Goal: Complete application form: Complete application form

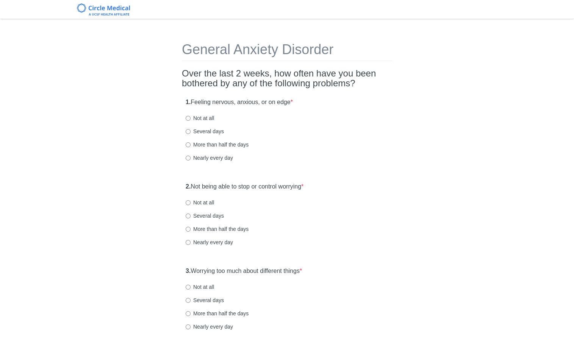
click at [207, 121] on label "Not at all" at bounding box center [200, 118] width 28 height 8
click at [191, 121] on input "Not at all" at bounding box center [188, 118] width 5 height 5
radio input "true"
click at [208, 116] on label "Not at all" at bounding box center [200, 118] width 28 height 8
click at [191, 116] on input "Not at all" at bounding box center [188, 118] width 5 height 5
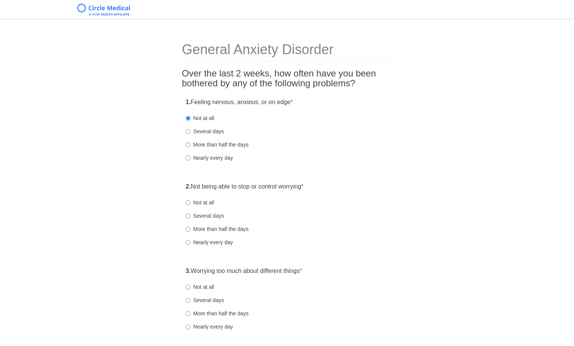
click at [199, 201] on label "Not at all" at bounding box center [200, 203] width 28 height 8
click at [191, 201] on input "Not at all" at bounding box center [188, 202] width 5 height 5
radio input "true"
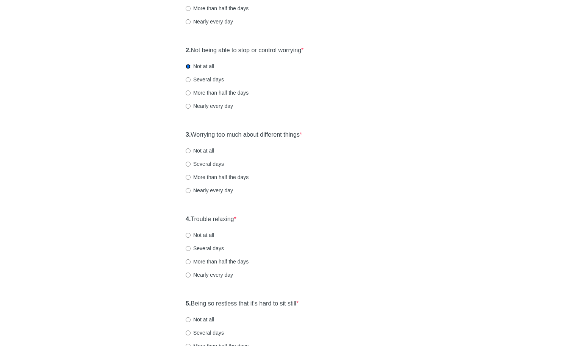
scroll to position [139, 0]
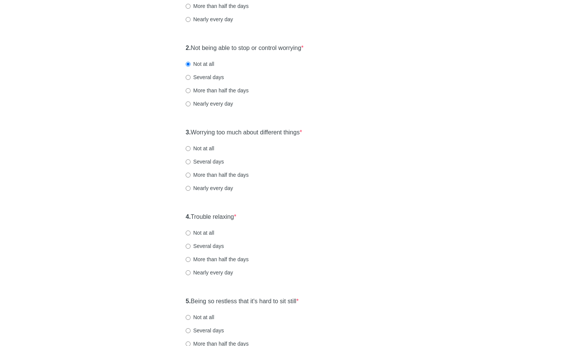
click at [204, 161] on label "Several days" at bounding box center [205, 162] width 38 height 8
click at [191, 161] on input "Several days" at bounding box center [188, 162] width 5 height 5
radio input "true"
click at [207, 149] on label "Not at all" at bounding box center [200, 149] width 28 height 8
click at [191, 149] on input "Not at all" at bounding box center [188, 148] width 5 height 5
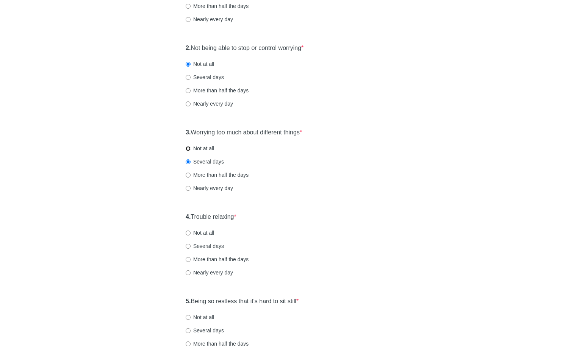
radio input "true"
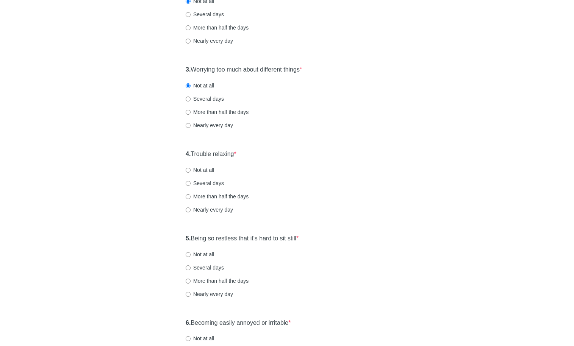
click at [207, 171] on label "Not at all" at bounding box center [200, 170] width 28 height 8
click at [191, 171] on input "Not at all" at bounding box center [188, 170] width 5 height 5
radio input "true"
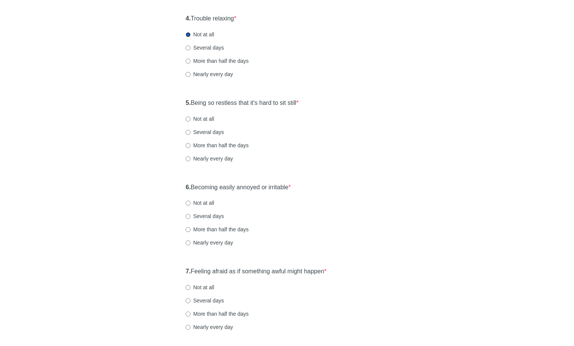
scroll to position [338, 0]
click at [214, 117] on label "Not at all" at bounding box center [200, 119] width 28 height 8
click at [191, 117] on input "Not at all" at bounding box center [188, 118] width 5 height 5
radio input "true"
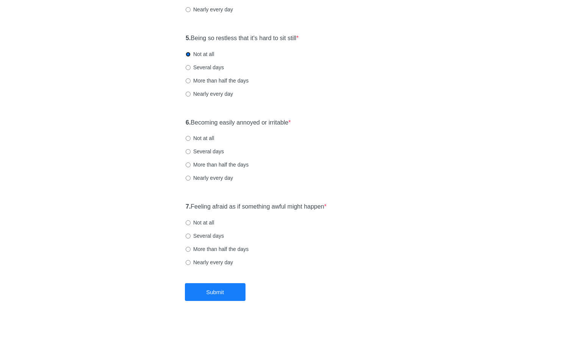
scroll to position [403, 0]
click at [207, 135] on label "Not at all" at bounding box center [200, 138] width 28 height 8
click at [191, 135] on input "Not at all" at bounding box center [188, 137] width 5 height 5
radio input "true"
click at [204, 67] on label "Several days" at bounding box center [205, 67] width 38 height 8
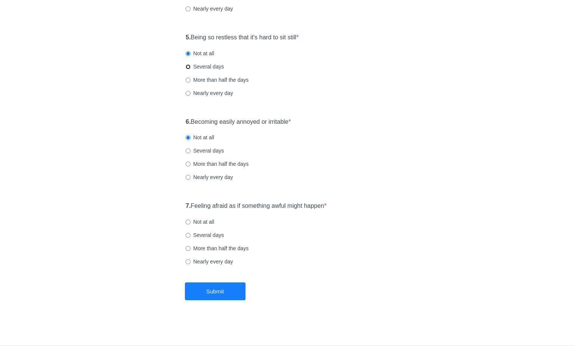
click at [191, 67] on input "Several days" at bounding box center [188, 66] width 5 height 5
radio input "true"
click at [199, 224] on label "Not at all" at bounding box center [200, 222] width 28 height 8
click at [191, 224] on input "Not at all" at bounding box center [188, 222] width 5 height 5
radio input "true"
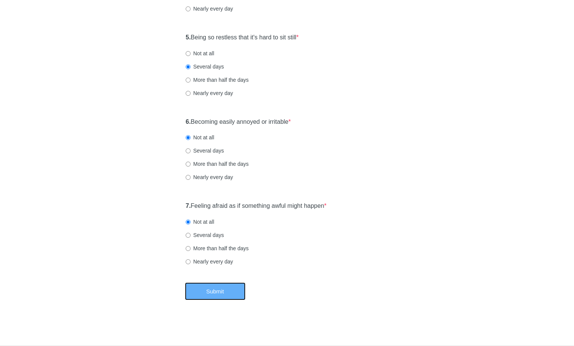
click at [215, 296] on button "Submit" at bounding box center [215, 292] width 61 height 18
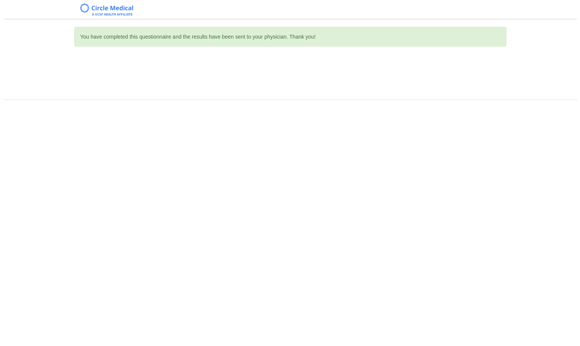
scroll to position [0, 0]
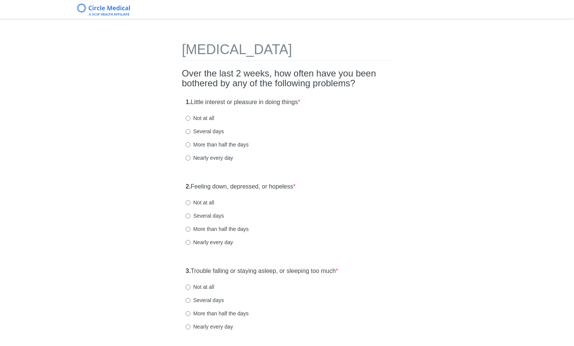
click at [206, 116] on label "Not at all" at bounding box center [200, 118] width 28 height 8
click at [191, 116] on input "Not at all" at bounding box center [188, 118] width 5 height 5
radio input "true"
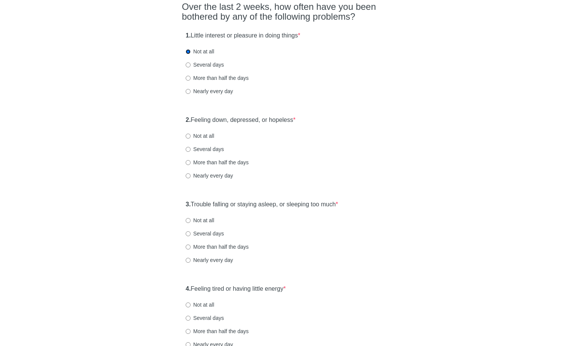
scroll to position [69, 0]
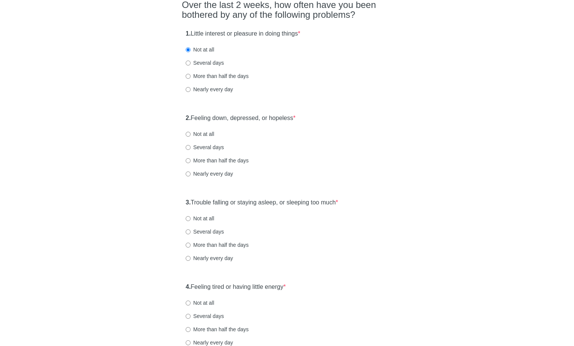
click at [207, 134] on label "Not at all" at bounding box center [200, 134] width 28 height 8
click at [191, 134] on input "Not at all" at bounding box center [188, 134] width 5 height 5
radio input "true"
click at [207, 216] on label "Not at all" at bounding box center [200, 219] width 28 height 8
click at [191, 216] on input "Not at all" at bounding box center [188, 218] width 5 height 5
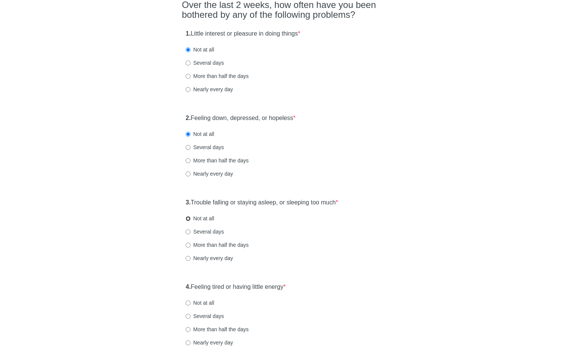
radio input "true"
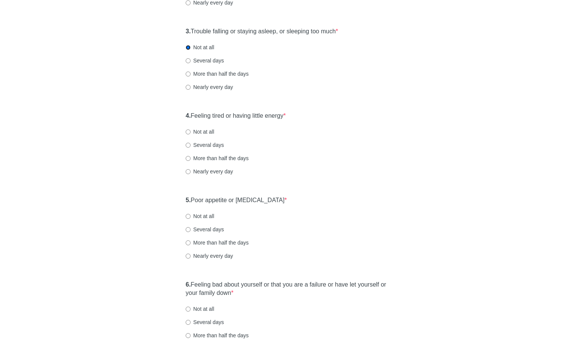
scroll to position [240, 0]
click at [205, 130] on label "Not at all" at bounding box center [200, 132] width 28 height 8
click at [191, 130] on input "Not at all" at bounding box center [188, 131] width 5 height 5
radio input "true"
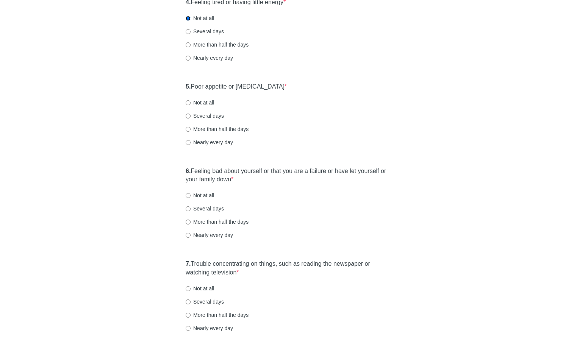
scroll to position [355, 0]
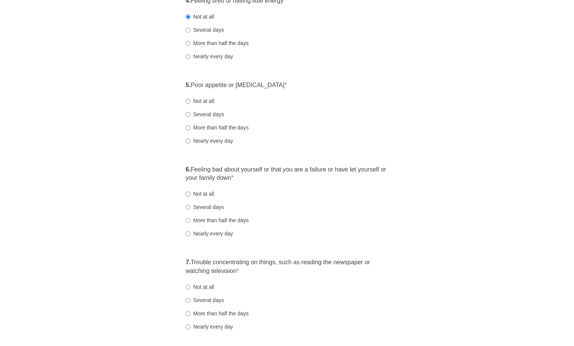
click at [207, 101] on label "Not at all" at bounding box center [200, 101] width 28 height 8
click at [191, 101] on input "Not at all" at bounding box center [188, 101] width 5 height 5
radio input "true"
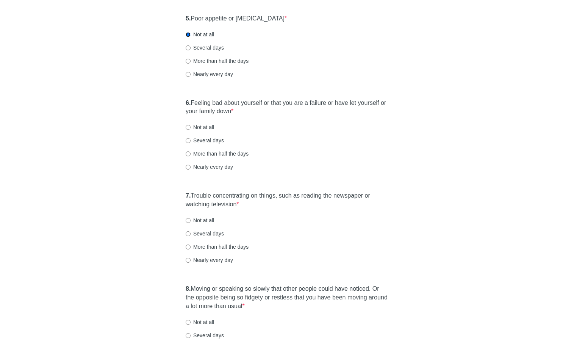
scroll to position [454, 0]
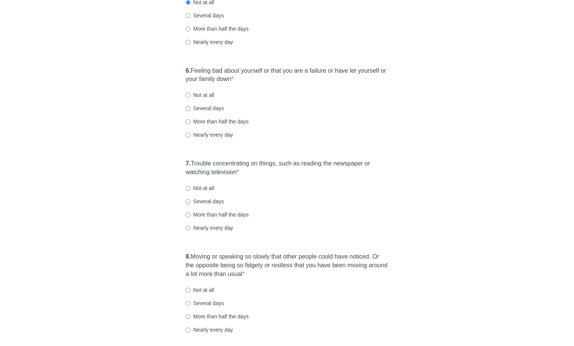
click at [203, 92] on label "Not at all" at bounding box center [200, 95] width 28 height 8
click at [191, 93] on input "Not at all" at bounding box center [188, 95] width 5 height 5
radio input "true"
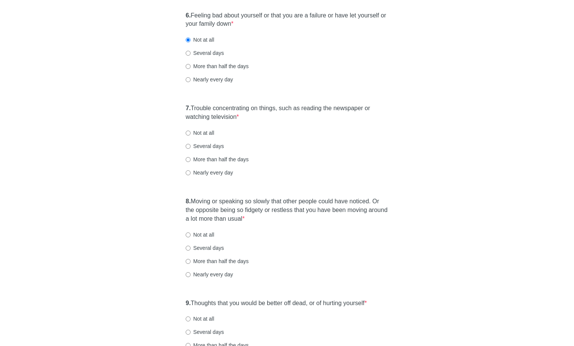
click at [204, 131] on label "Not at all" at bounding box center [200, 133] width 28 height 8
click at [191, 131] on input "Not at all" at bounding box center [188, 133] width 5 height 5
radio input "true"
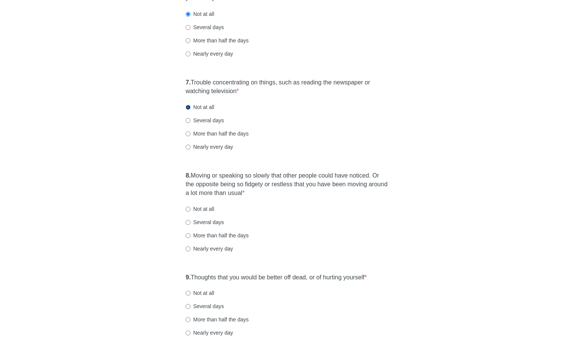
scroll to position [574, 0]
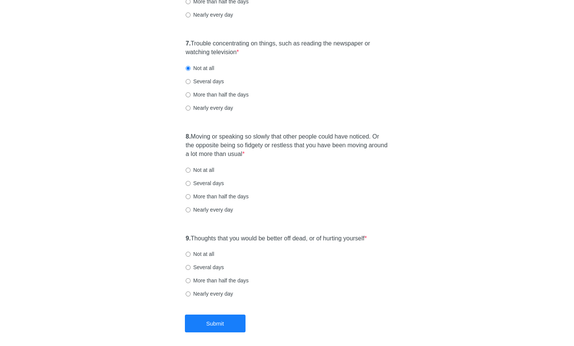
click at [209, 171] on label "Not at all" at bounding box center [200, 170] width 28 height 8
click at [191, 171] on input "Not at all" at bounding box center [188, 170] width 5 height 5
radio input "true"
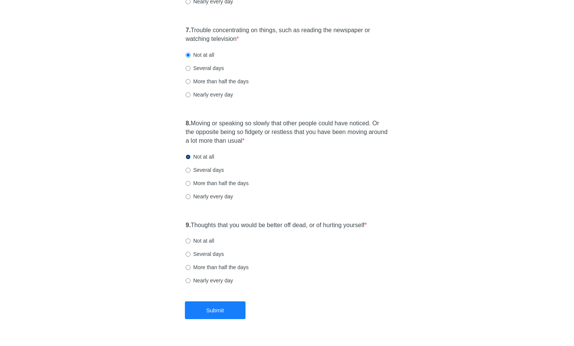
scroll to position [606, 0]
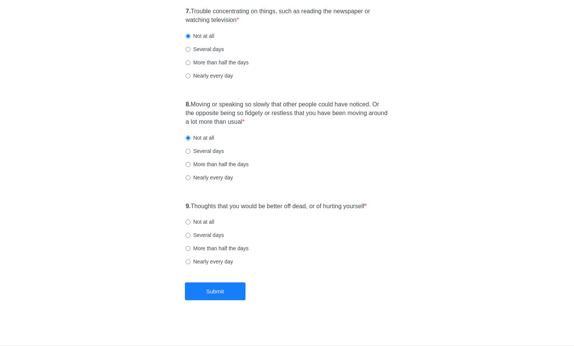
click at [213, 219] on label "Not at all" at bounding box center [200, 222] width 28 height 8
click at [191, 220] on input "Not at all" at bounding box center [188, 222] width 5 height 5
radio input "true"
click at [221, 289] on button "Submit" at bounding box center [215, 292] width 61 height 18
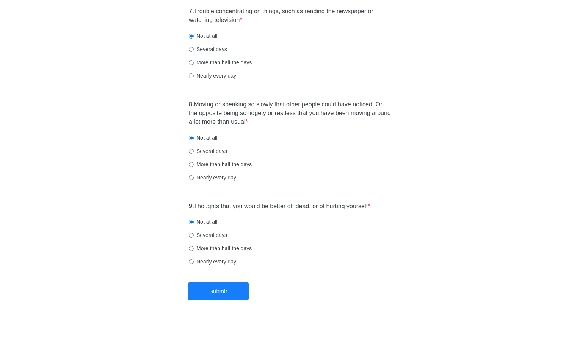
scroll to position [0, 0]
